Goal: Find specific page/section: Find specific page/section

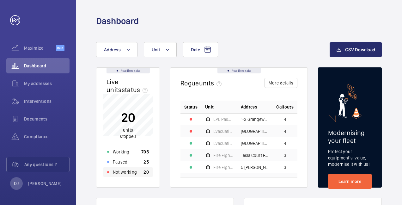
click at [143, 168] on div "Not working 20" at bounding box center [127, 172] width 49 height 10
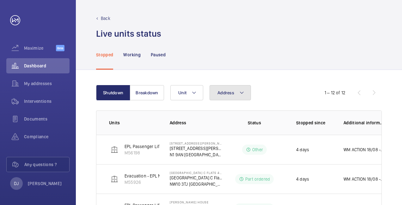
click at [220, 99] on button "Address" at bounding box center [230, 92] width 41 height 15
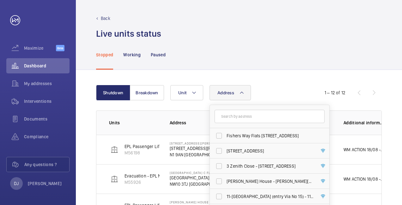
click at [225, 119] on input "text" at bounding box center [270, 116] width 110 height 13
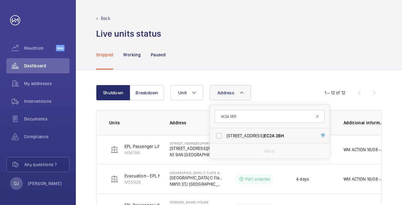
type input "ec2a 3bh"
click at [262, 133] on span "[STREET_ADDRESS]" at bounding box center [270, 135] width 87 height 6
click at [225, 133] on input "[STREET_ADDRESS]" at bounding box center [219, 135] width 13 height 13
checkbox input "true"
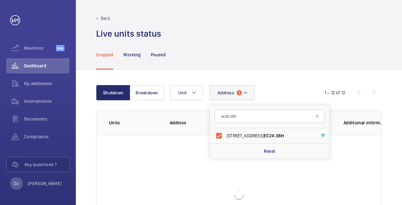
click at [285, 70] on div "Shutdown Breakdown Address [STREET_ADDRESS] Reset Unit 1 – 12 of 12 Units Addre…" at bounding box center [239, 170] width 326 height 200
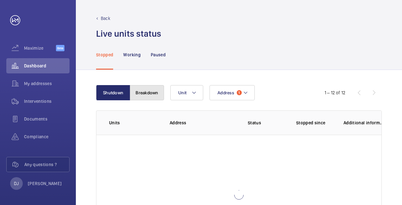
click at [143, 90] on button "Breakdown" at bounding box center [147, 92] width 34 height 15
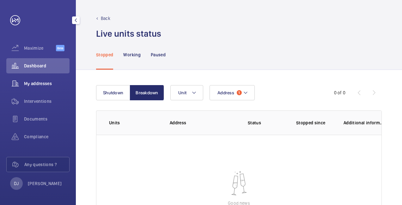
click at [46, 77] on div "My addresses" at bounding box center [37, 83] width 63 height 15
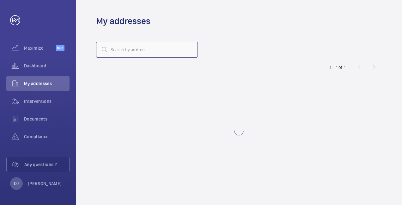
click at [136, 52] on input "text" at bounding box center [147, 50] width 102 height 16
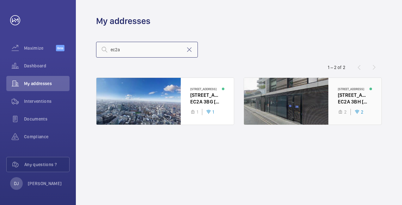
type input "ec2a"
click at [311, 94] on div at bounding box center [312, 101] width 137 height 47
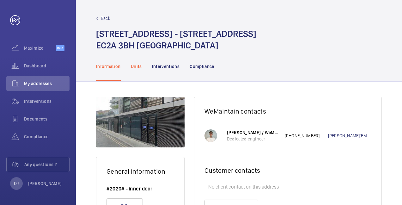
click at [138, 62] on div "Units" at bounding box center [136, 66] width 11 height 30
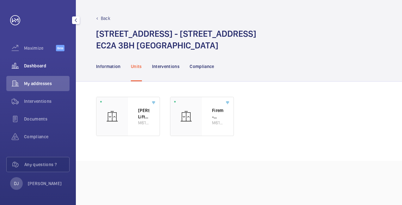
click at [33, 68] on span "Dashboard" at bounding box center [47, 66] width 46 height 6
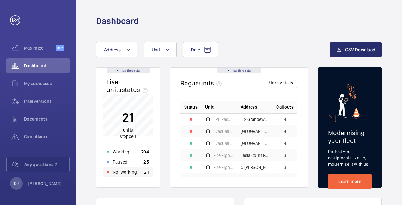
click at [143, 175] on div "Not working 21" at bounding box center [127, 172] width 49 height 10
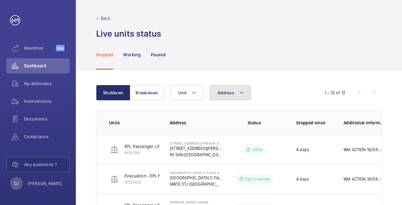
drag, startPoint x: 217, startPoint y: 95, endPoint x: 223, endPoint y: 97, distance: 6.7
click at [218, 95] on span "Address" at bounding box center [225, 92] width 17 height 5
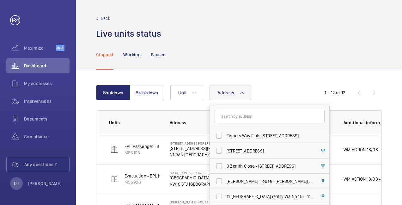
click at [235, 118] on input "text" at bounding box center [270, 116] width 110 height 13
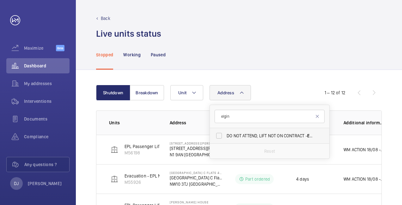
type input "elgin"
click at [253, 132] on span "DO NOT ATTEND, LIFT NOT ON CONTRACT - [STREET_ADDRESS]" at bounding box center [270, 135] width 87 height 6
click at [225, 132] on input "DO NOT ATTEND, LIFT NOT ON CONTRACT - [STREET_ADDRESS]" at bounding box center [219, 135] width 13 height 13
checkbox input "true"
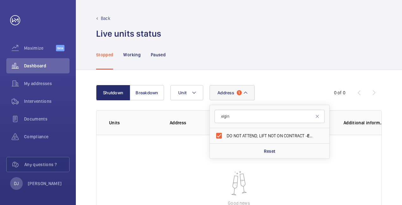
click at [293, 66] on div "Stopped Working Paused" at bounding box center [239, 55] width 286 height 30
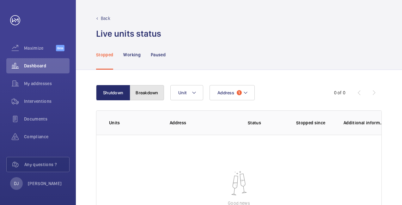
click at [143, 88] on button "Breakdown" at bounding box center [147, 92] width 34 height 15
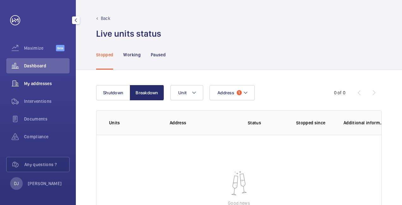
drag, startPoint x: 39, startPoint y: 81, endPoint x: 42, endPoint y: 79, distance: 3.3
click at [40, 81] on span "My addresses" at bounding box center [47, 83] width 46 height 6
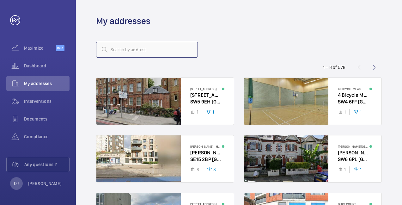
click at [166, 51] on input "text" at bounding box center [147, 50] width 102 height 16
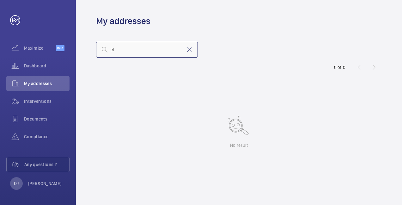
type input "e"
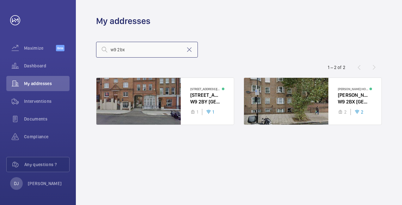
type input "w9 2bx"
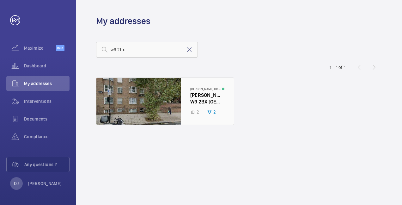
click at [187, 97] on div at bounding box center [164, 101] width 137 height 47
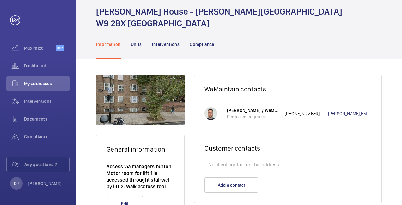
scroll to position [32, 0]
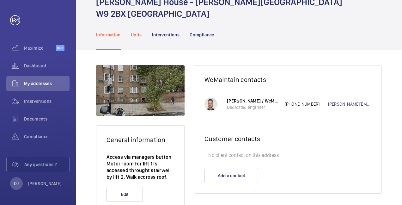
click at [134, 35] on p "Units" at bounding box center [136, 35] width 11 height 6
